Goal: Task Accomplishment & Management: Manage account settings

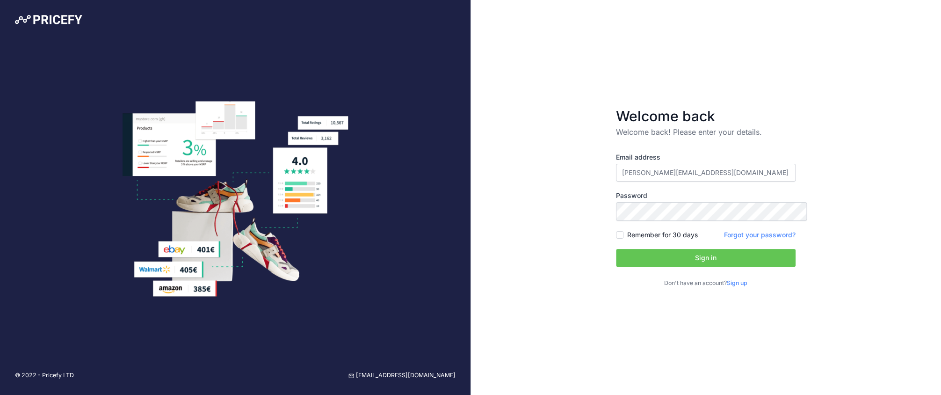
click at [705, 263] on button "Sign in" at bounding box center [706, 258] width 180 height 18
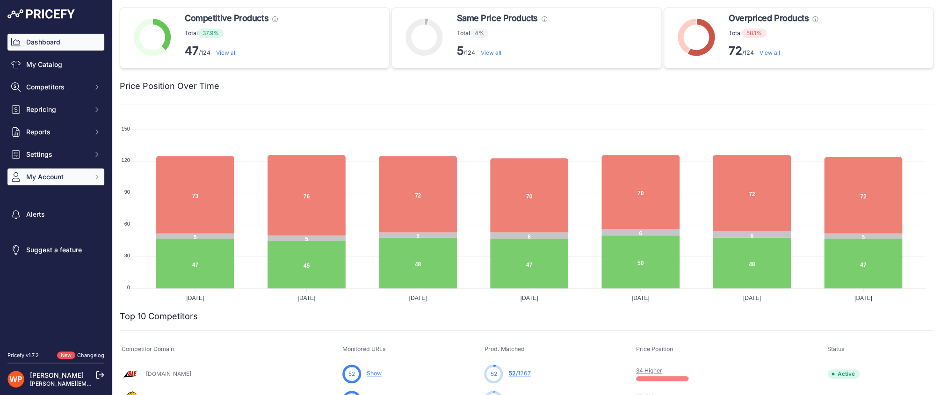
click at [31, 182] on span "My Account" at bounding box center [56, 176] width 61 height 9
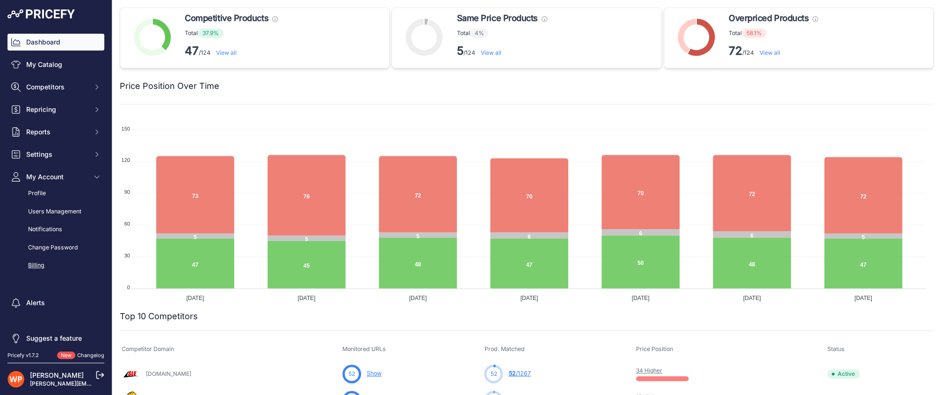
click at [38, 274] on link "Billing" at bounding box center [55, 265] width 97 height 16
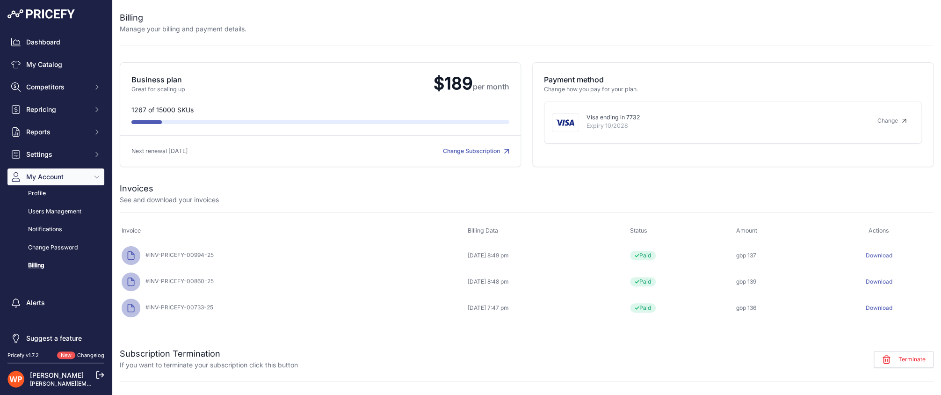
click at [452, 154] on link "Change Subscription" at bounding box center [476, 150] width 66 height 7
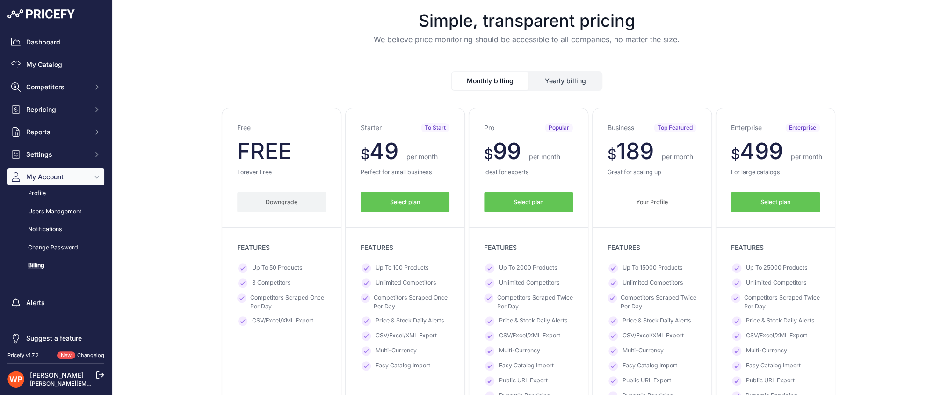
click at [270, 213] on button "Downgrade" at bounding box center [281, 202] width 89 height 21
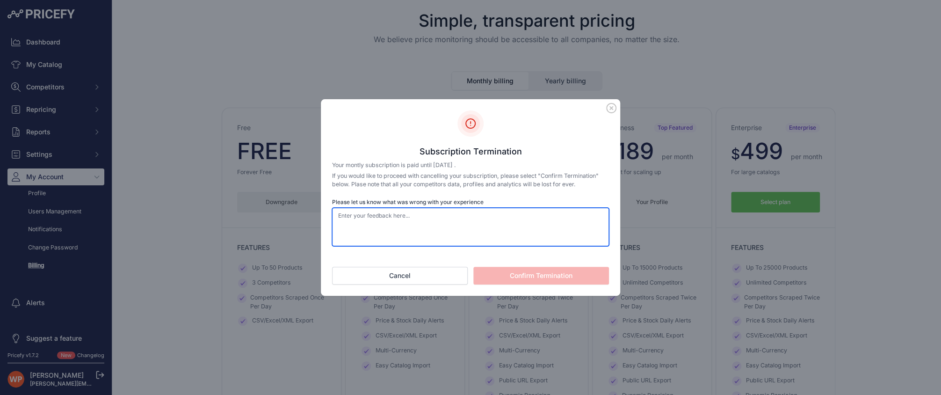
click at [363, 219] on textarea "Please let us know what was wrong with your experience" at bounding box center [470, 227] width 277 height 38
click at [365, 220] on textarea "Please let us know what was wrong with your experience" at bounding box center [470, 227] width 277 height 38
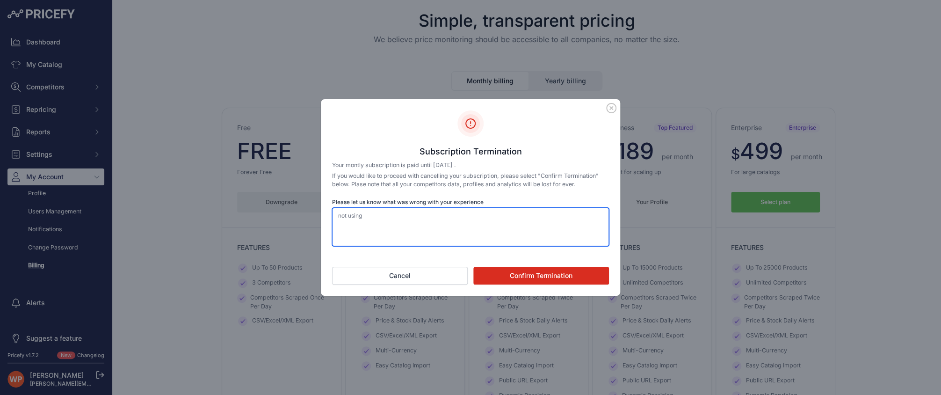
type textarea "not using"
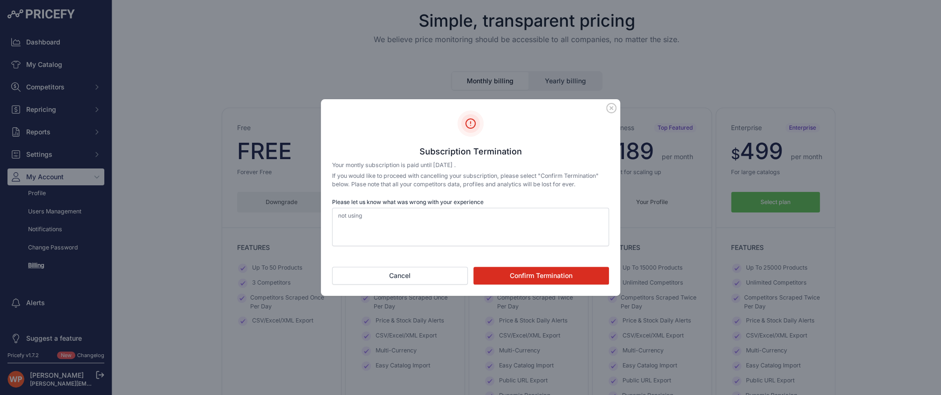
click at [525, 281] on button "Confirm Termination" at bounding box center [542, 276] width 136 height 18
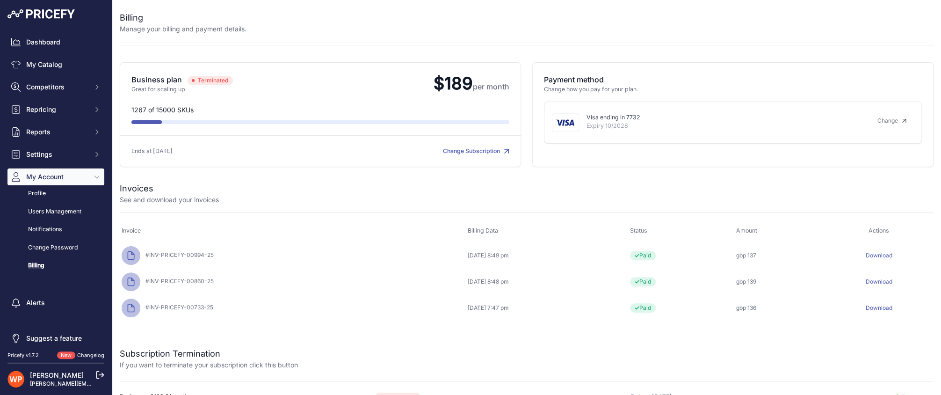
click at [889, 125] on link "Change" at bounding box center [892, 120] width 44 height 15
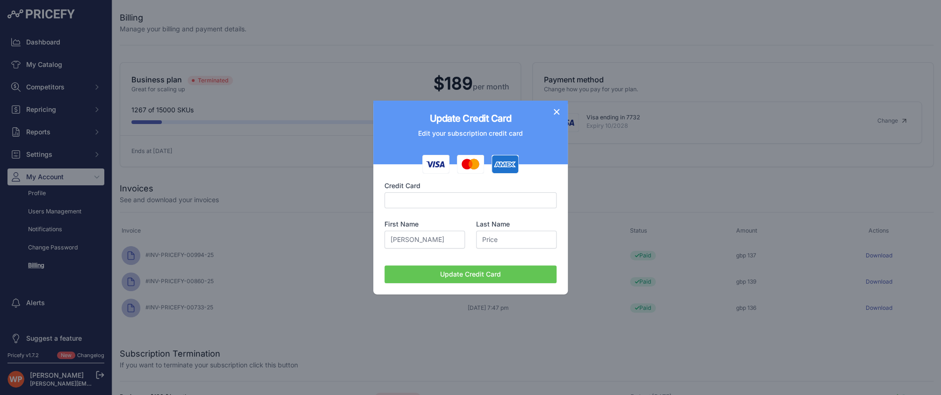
click at [562, 107] on icon "button" at bounding box center [556, 111] width 9 height 9
